Goal: Find specific page/section: Find specific page/section

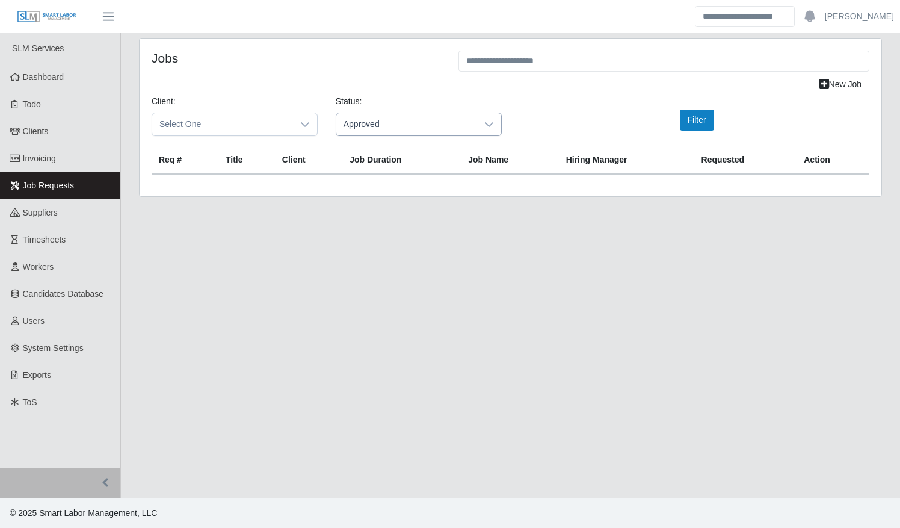
click at [422, 128] on span "Approved" at bounding box center [406, 124] width 141 height 22
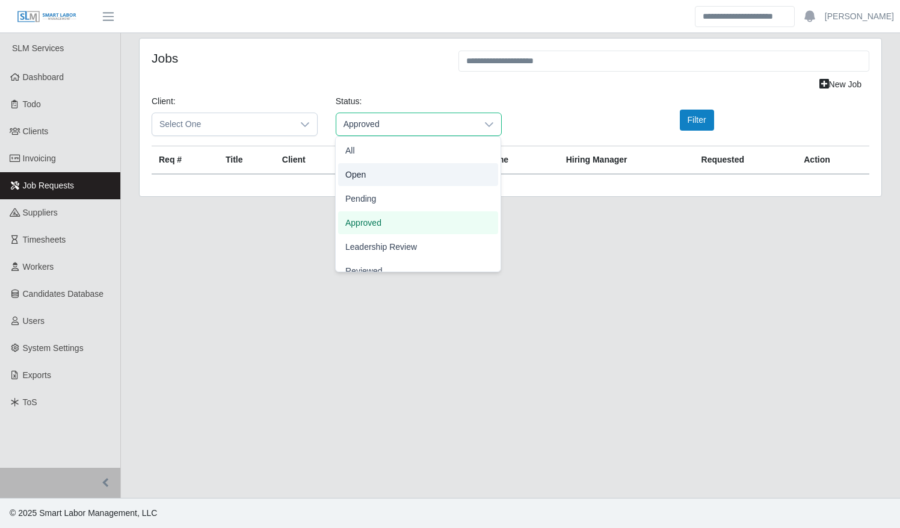
click at [390, 171] on li "Open" at bounding box center [418, 174] width 160 height 23
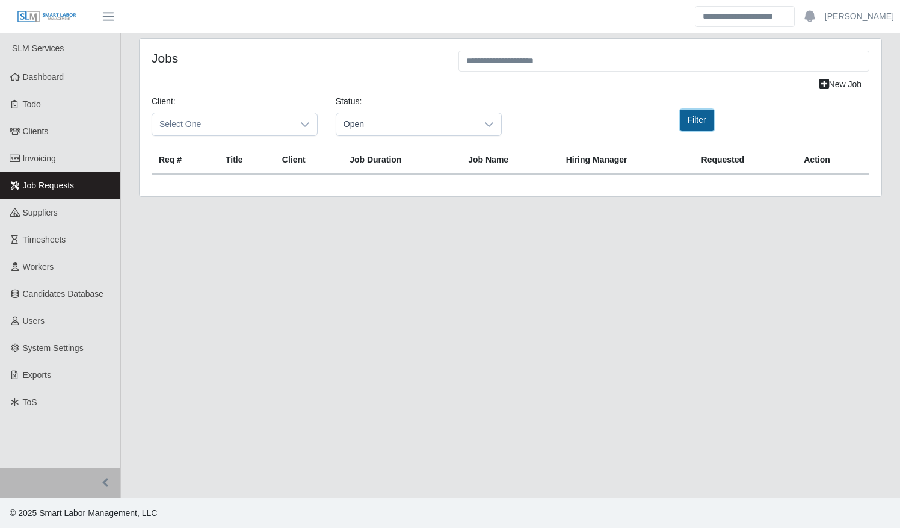
click at [691, 120] on button "Filter" at bounding box center [697, 119] width 34 height 21
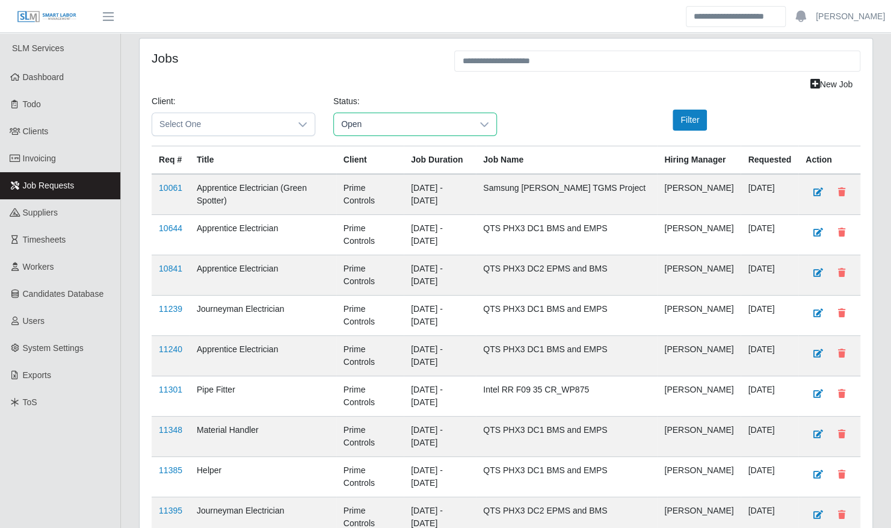
click at [370, 129] on span "Open" at bounding box center [403, 124] width 138 height 22
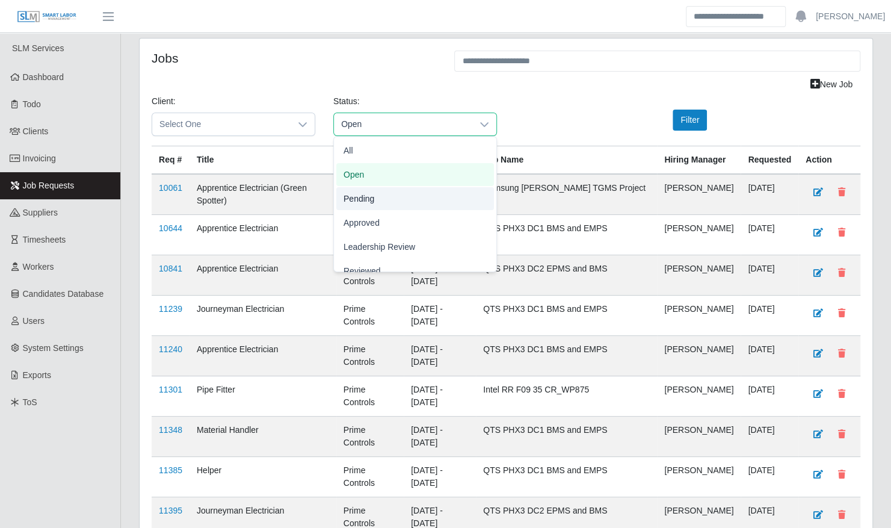
click at [381, 192] on li "Pending" at bounding box center [415, 198] width 158 height 23
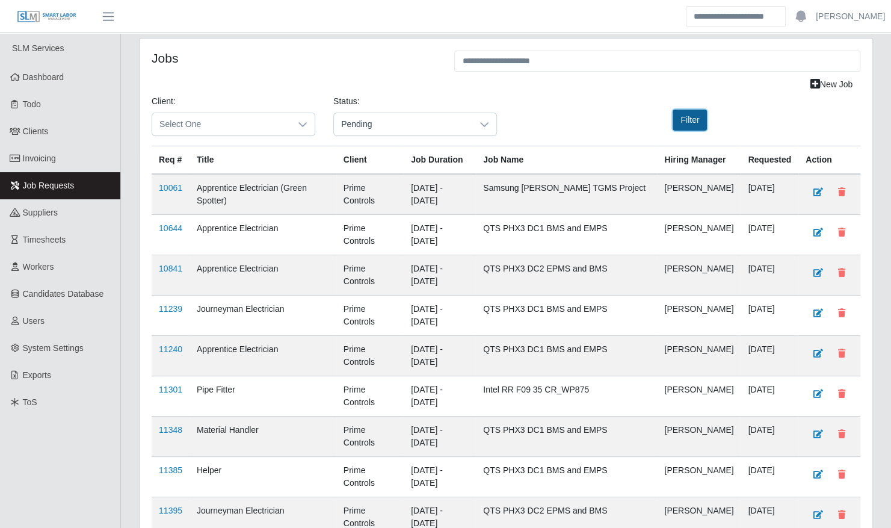
click at [704, 123] on button "Filter" at bounding box center [690, 119] width 34 height 21
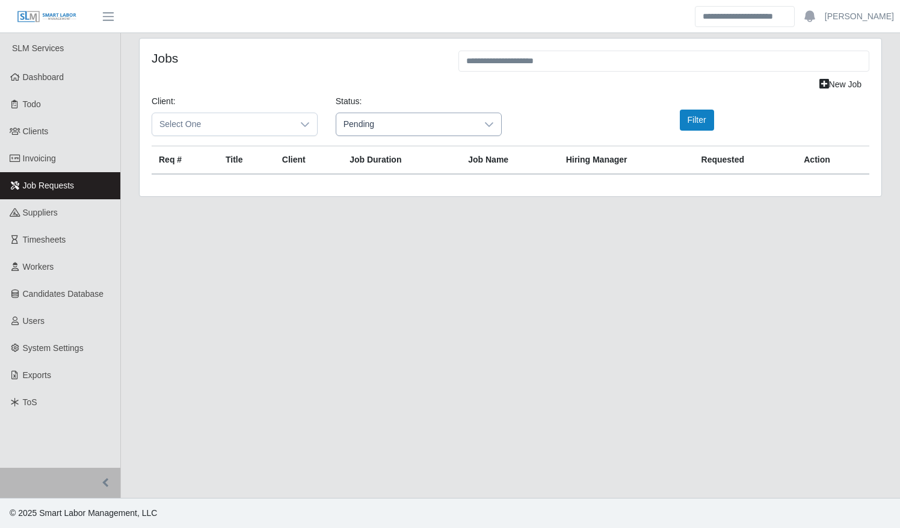
click at [407, 117] on span "Pending" at bounding box center [406, 124] width 141 height 22
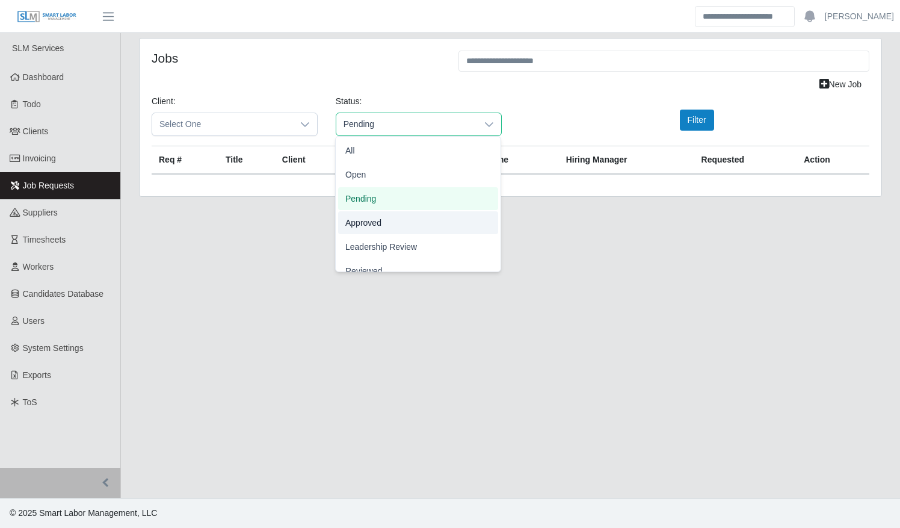
click at [394, 223] on li "Approved" at bounding box center [418, 222] width 160 height 23
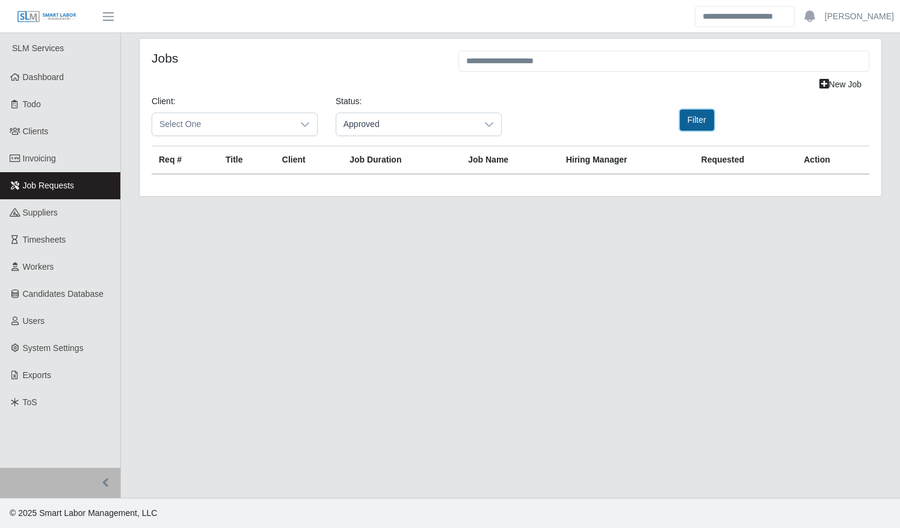
click at [694, 123] on button "Filter" at bounding box center [697, 119] width 34 height 21
click at [421, 128] on span "Approved" at bounding box center [406, 124] width 141 height 22
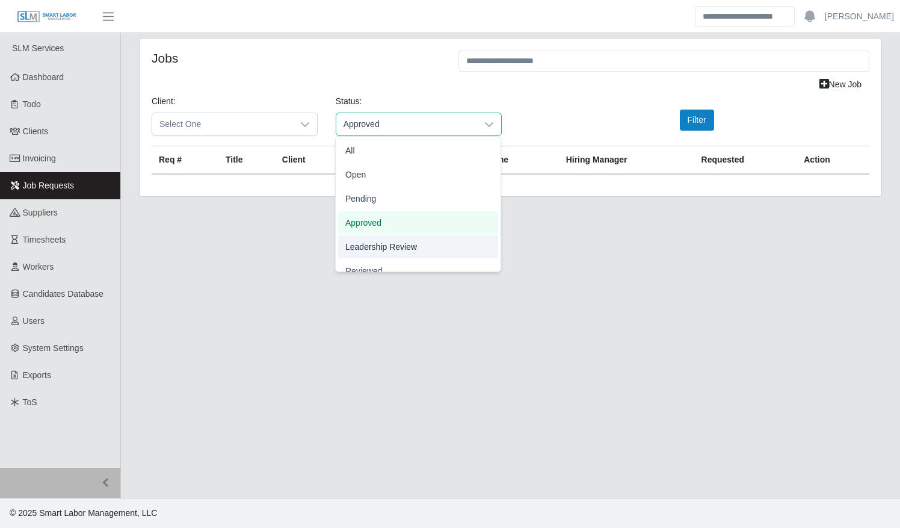
click at [417, 244] on li "Leadership Review" at bounding box center [418, 246] width 160 height 23
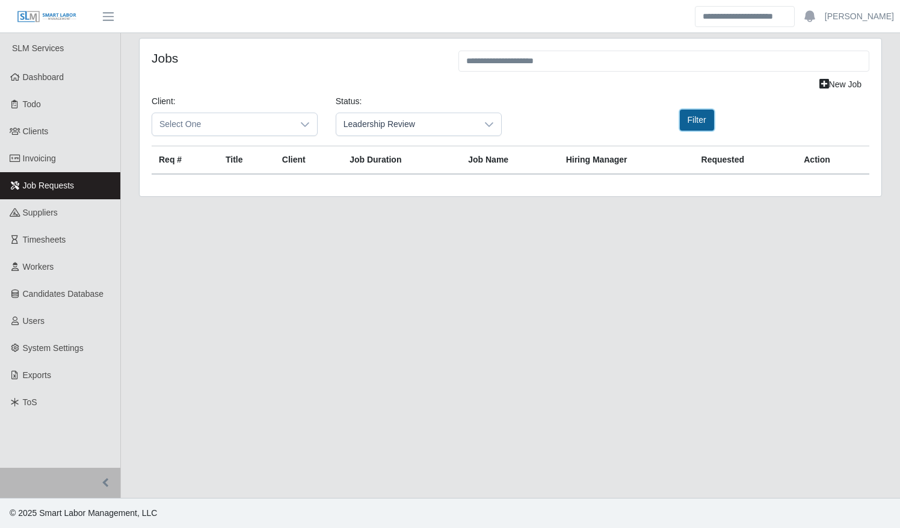
click at [685, 114] on button "Filter" at bounding box center [697, 119] width 34 height 21
click at [383, 128] on span "Leadership Review" at bounding box center [406, 124] width 141 height 22
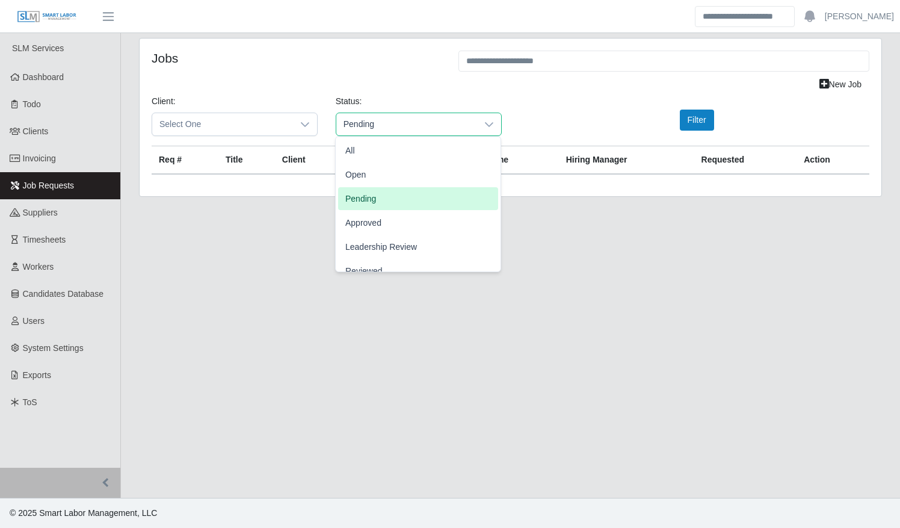
click at [389, 196] on li "Pending" at bounding box center [418, 198] width 160 height 23
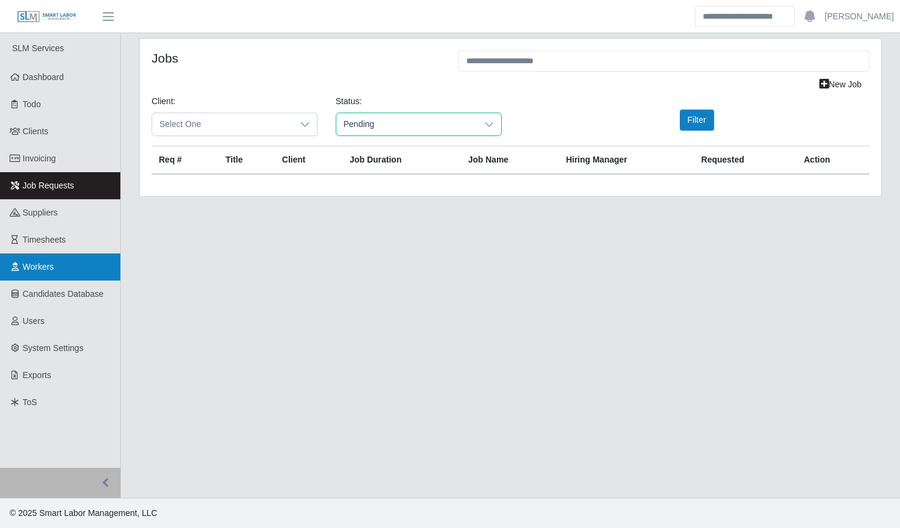
click at [44, 262] on span "Workers" at bounding box center [38, 267] width 31 height 10
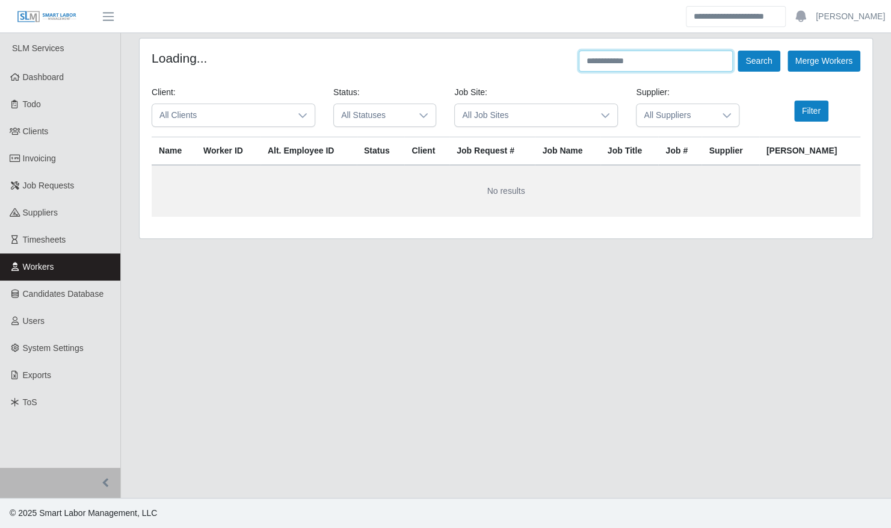
click at [638, 62] on input "text" at bounding box center [656, 61] width 154 height 21
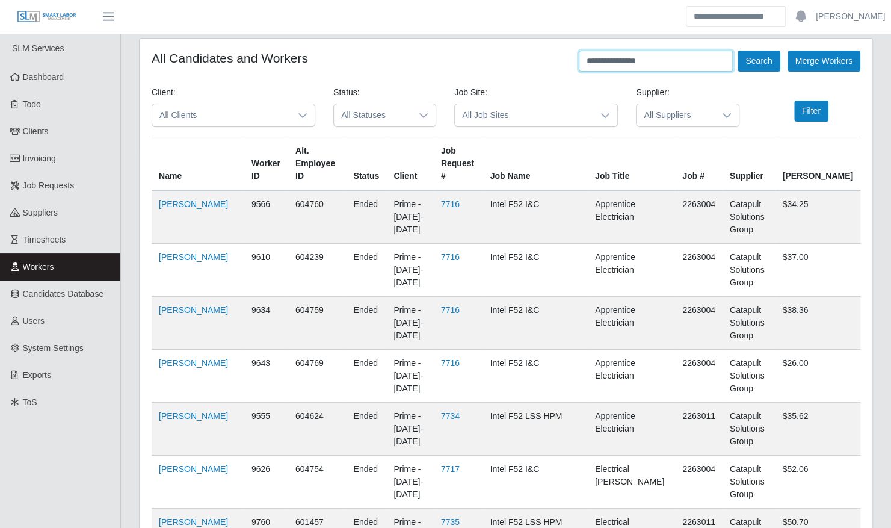
type input "**********"
click at [737, 51] on button "Search" at bounding box center [758, 61] width 42 height 21
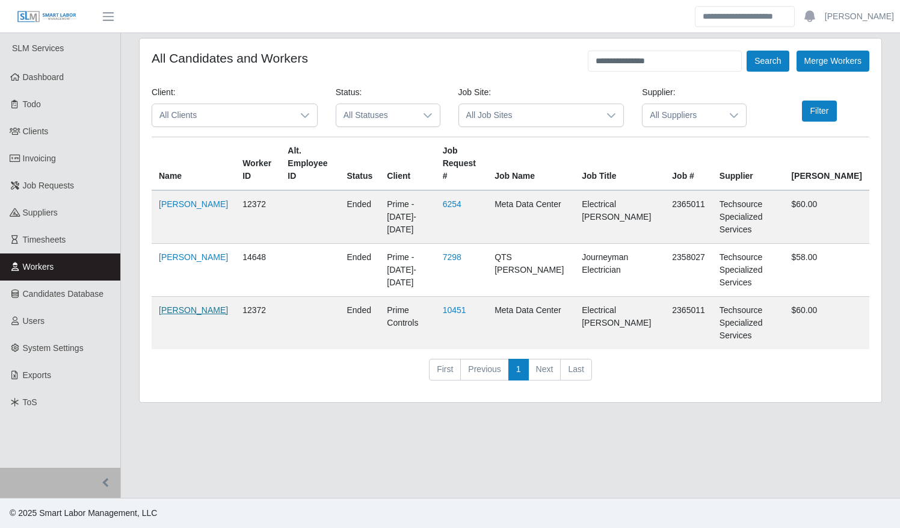
click at [185, 305] on link "Victor Rodriguez Jr" at bounding box center [193, 310] width 69 height 10
click at [45, 239] on span "Timesheets" at bounding box center [44, 240] width 43 height 10
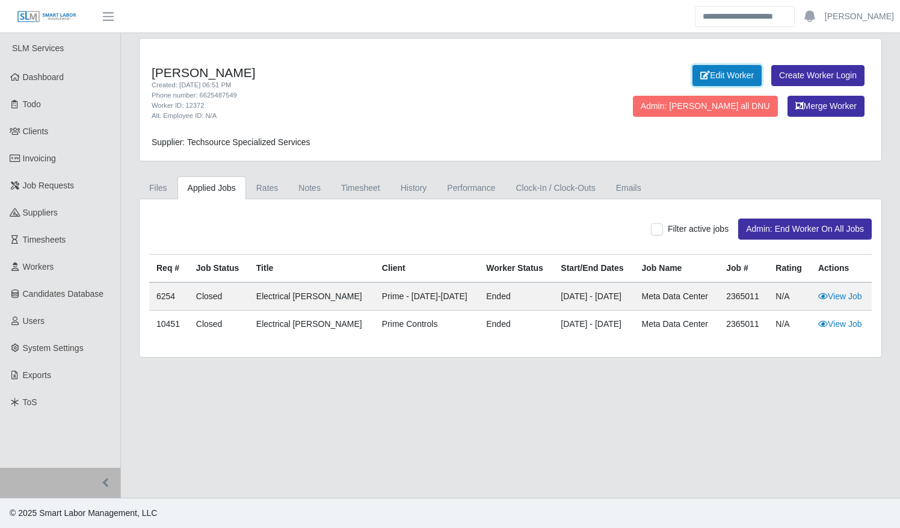
click at [692, 83] on link "Edit Worker" at bounding box center [726, 75] width 69 height 21
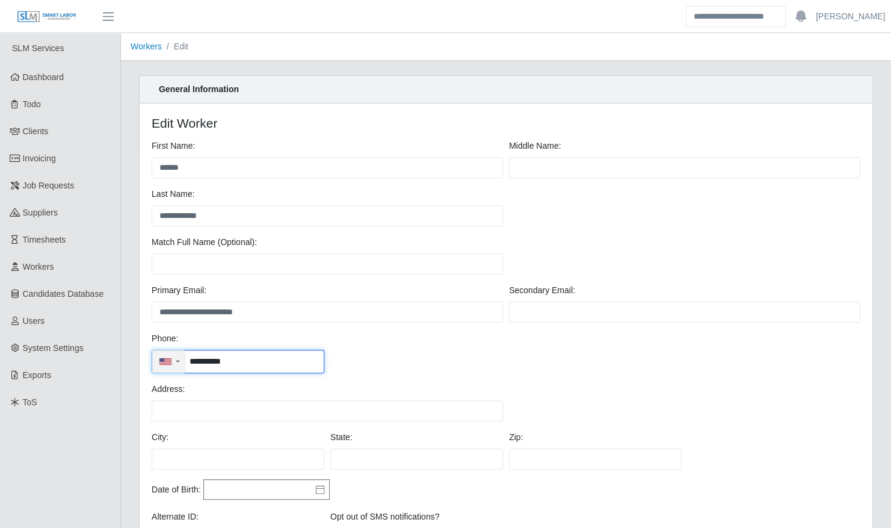
drag, startPoint x: 228, startPoint y: 357, endPoint x: 173, endPoint y: 349, distance: 55.3
click at [173, 352] on div "**********" at bounding box center [238, 360] width 173 height 23
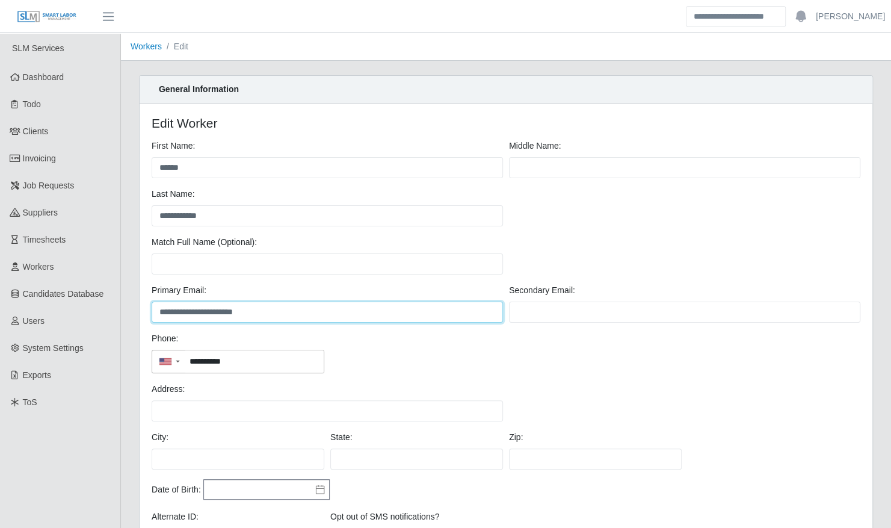
drag, startPoint x: 266, startPoint y: 310, endPoint x: 140, endPoint y: 307, distance: 126.4
click at [141, 308] on div "**********" at bounding box center [506, 351] width 733 height 497
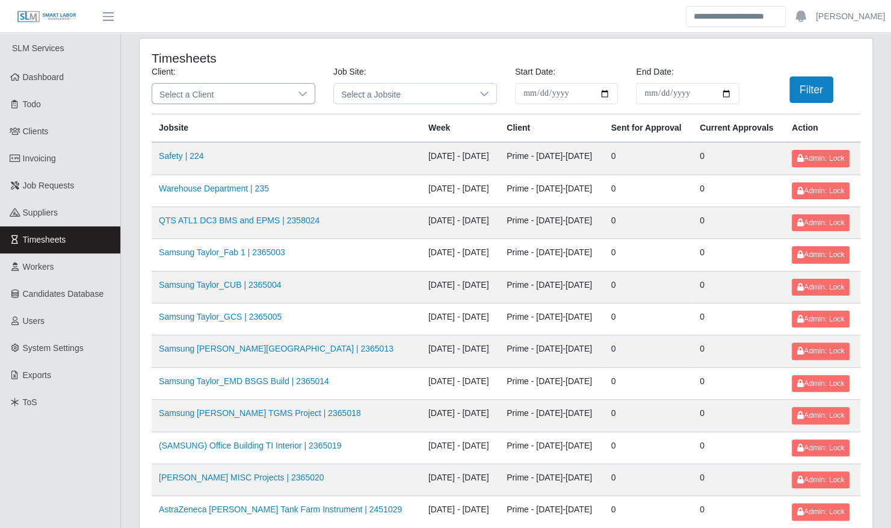
click at [304, 96] on icon at bounding box center [303, 94] width 10 height 10
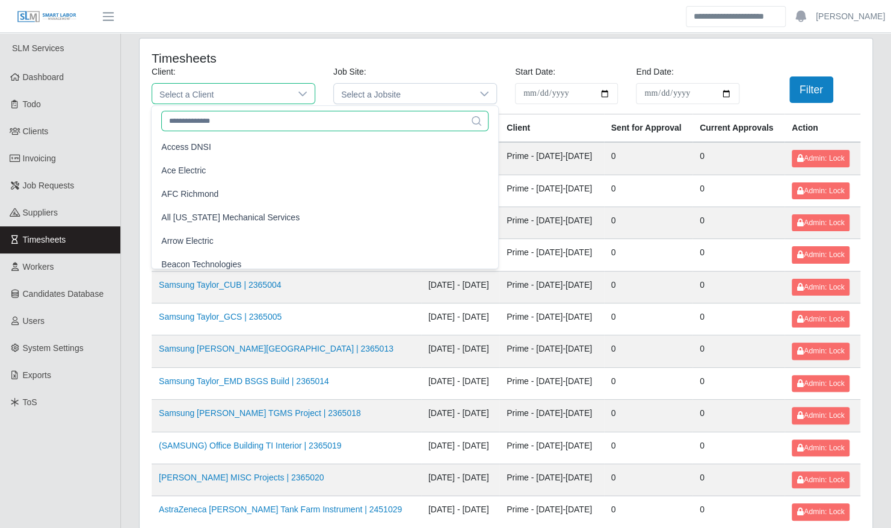
click at [257, 112] on input "text" at bounding box center [324, 121] width 327 height 20
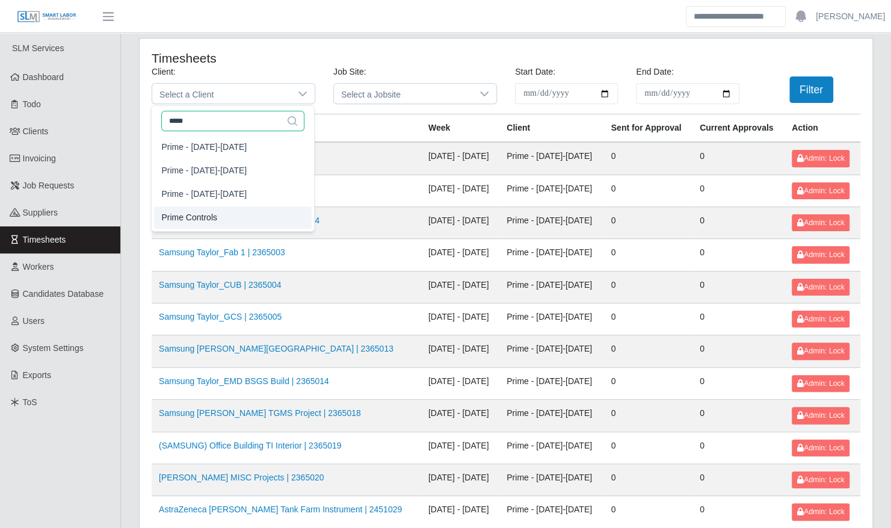
type input "*****"
click at [242, 217] on li "Prime Controls" at bounding box center [233, 217] width 158 height 22
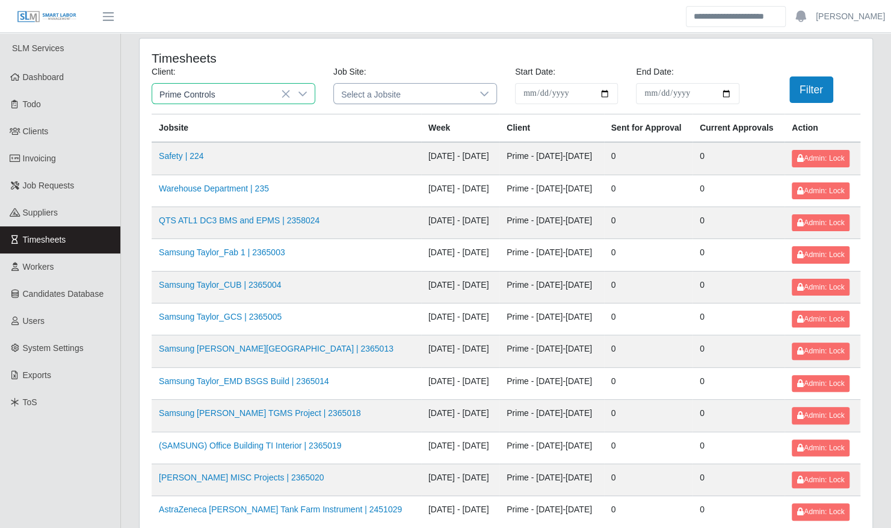
click at [481, 95] on icon at bounding box center [484, 94] width 10 height 10
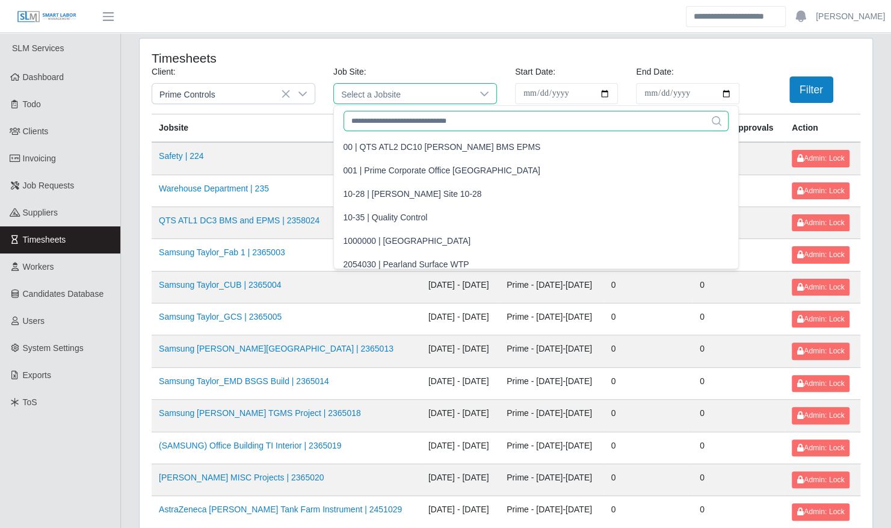
click at [417, 118] on input "text" at bounding box center [535, 121] width 385 height 20
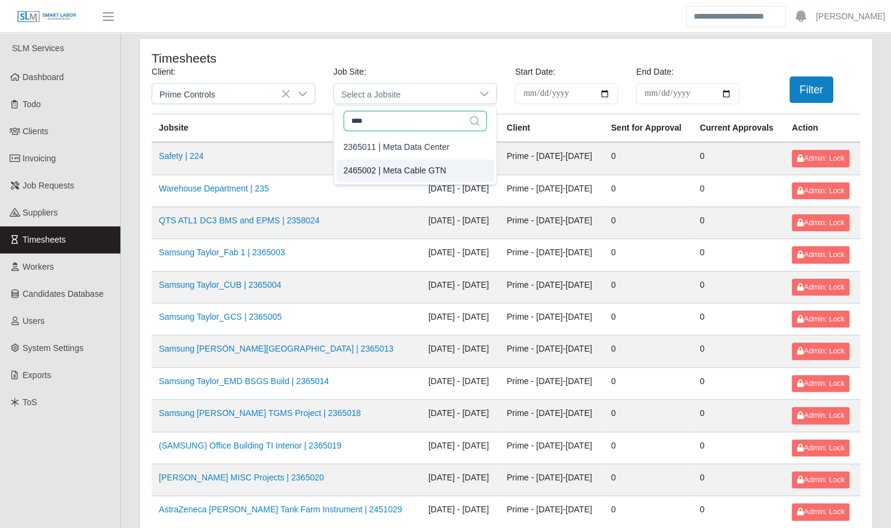
type input "****"
click at [408, 165] on div "2465002 | Meta Cable GTN" at bounding box center [394, 170] width 103 height 13
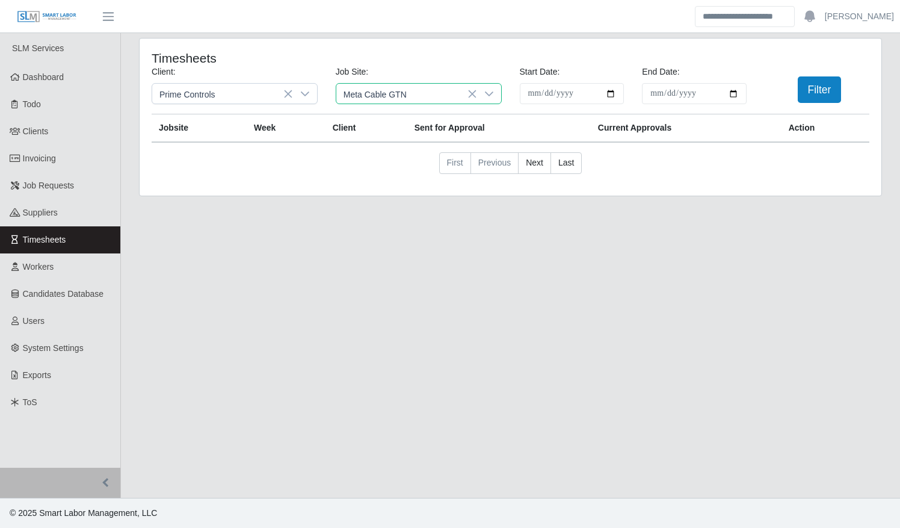
click at [490, 98] on icon at bounding box center [489, 94] width 10 height 10
